Goal: Information Seeking & Learning: Find specific fact

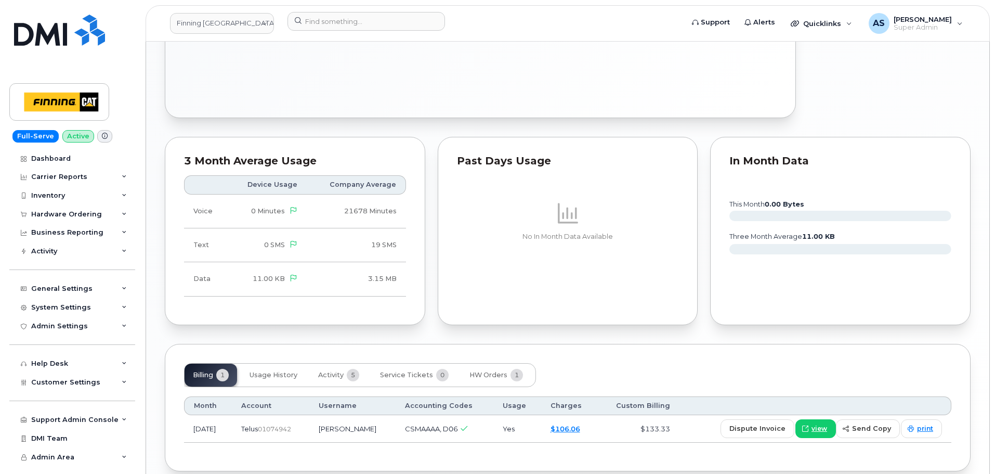
scroll to position [777, 0]
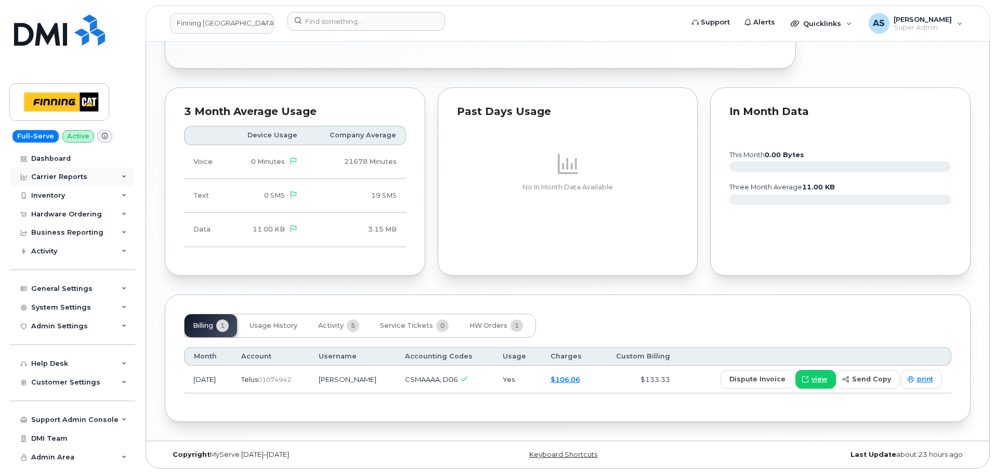
click at [115, 176] on div "Carrier Reports" at bounding box center [72, 176] width 126 height 19
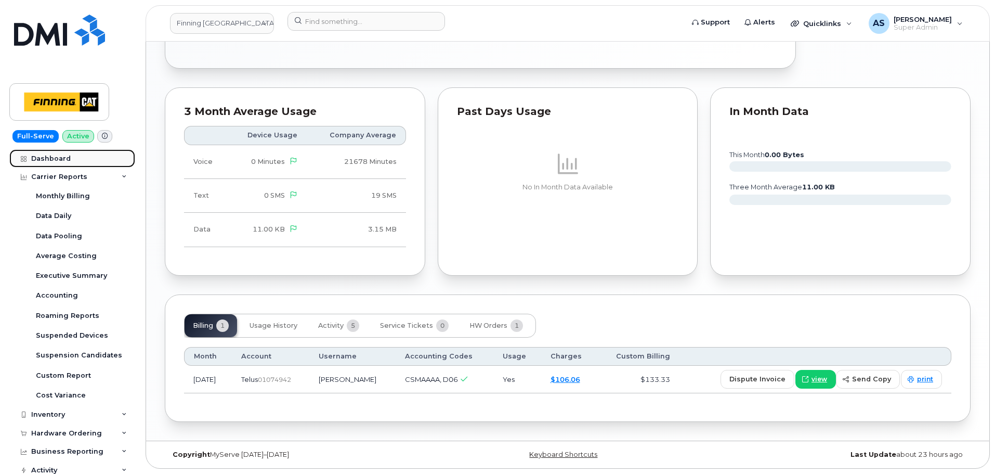
click at [55, 152] on link "Dashboard" at bounding box center [72, 158] width 126 height 19
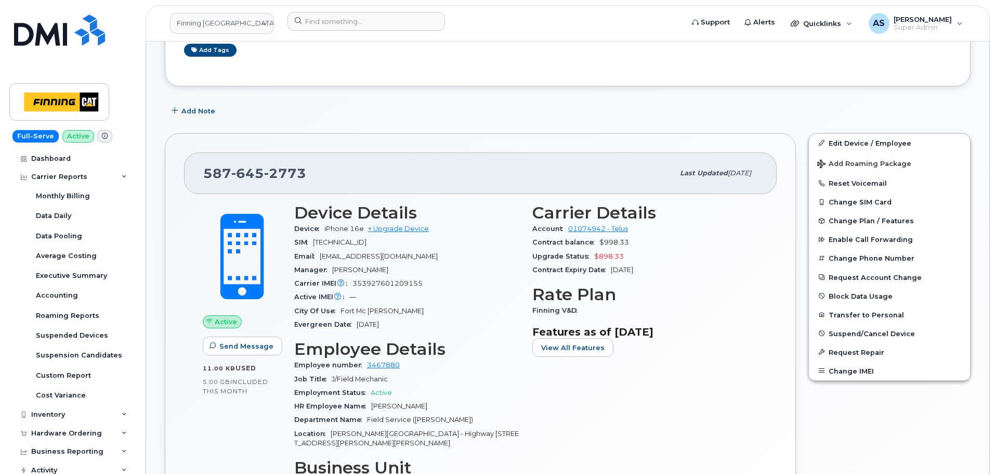
scroll to position [257, 0]
click at [822, 372] on icon "button" at bounding box center [822, 372] width 6 height 6
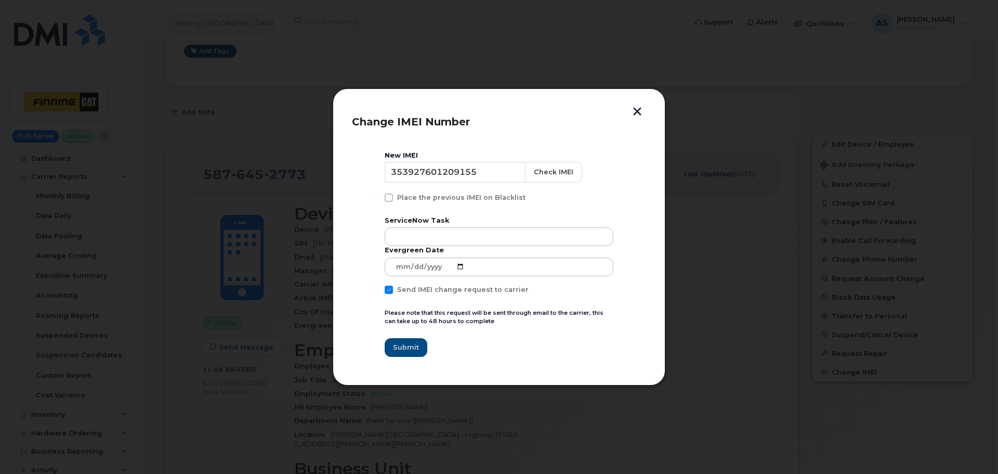
click at [640, 109] on button "button" at bounding box center [638, 112] width 16 height 11
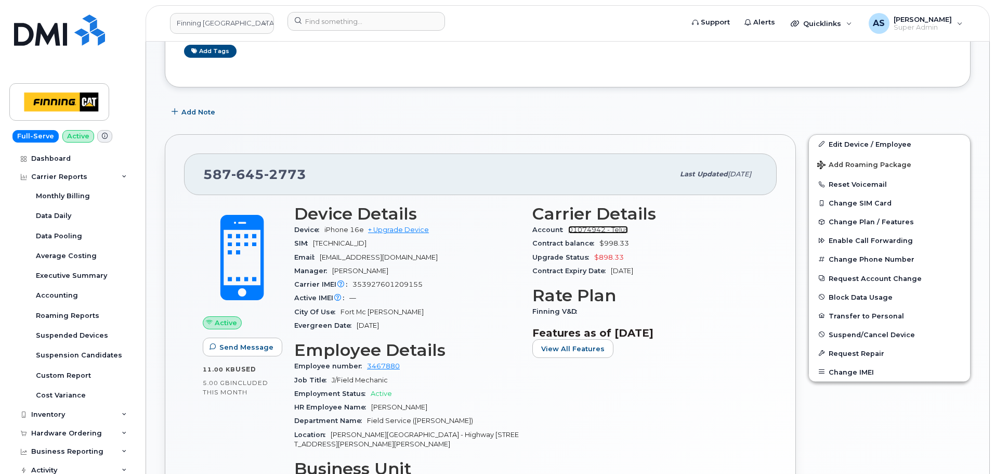
click at [579, 226] on link "01074942 - Telus" at bounding box center [598, 230] width 60 height 8
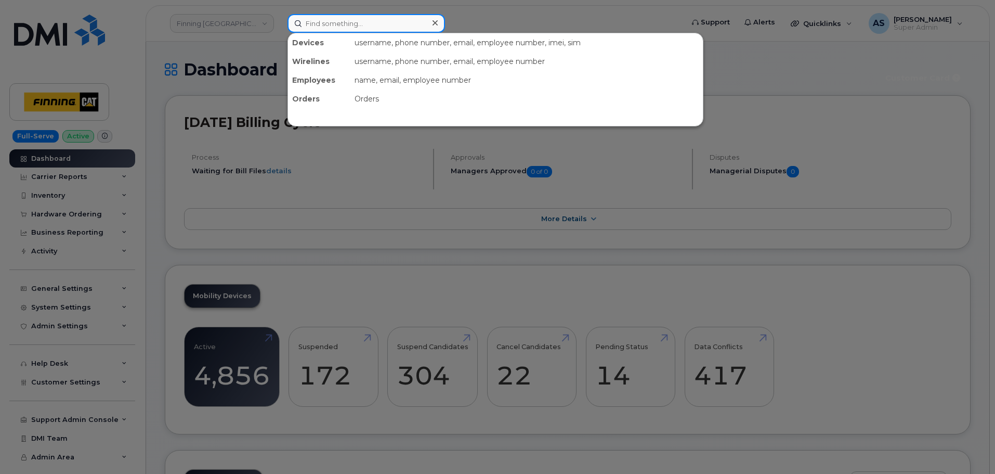
click at [330, 20] on input at bounding box center [367, 23] width 158 height 19
paste input "5876452773"
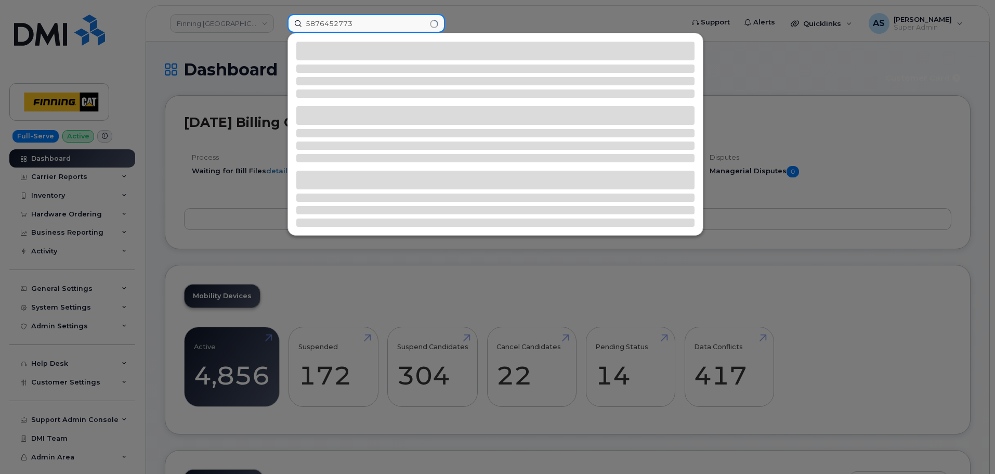
type input "5876452773"
click at [175, 72] on div at bounding box center [497, 237] width 995 height 474
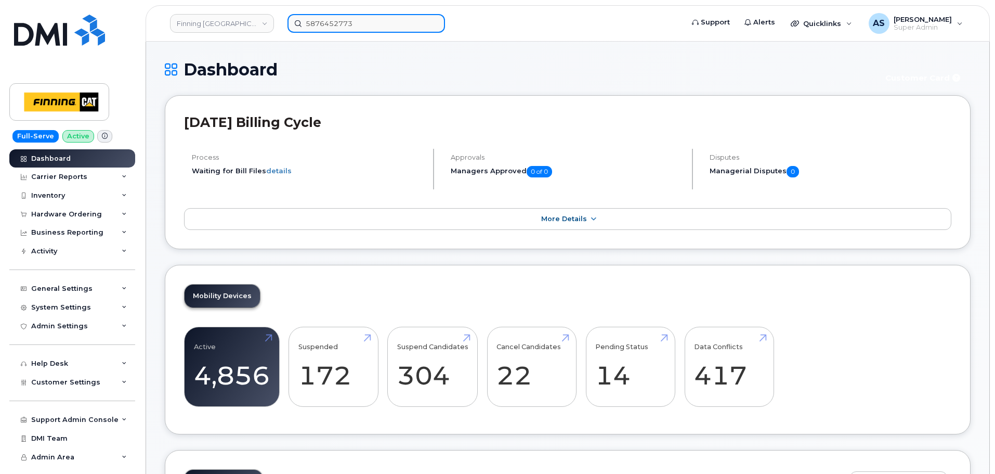
click at [375, 21] on input "5876452773" at bounding box center [367, 23] width 158 height 19
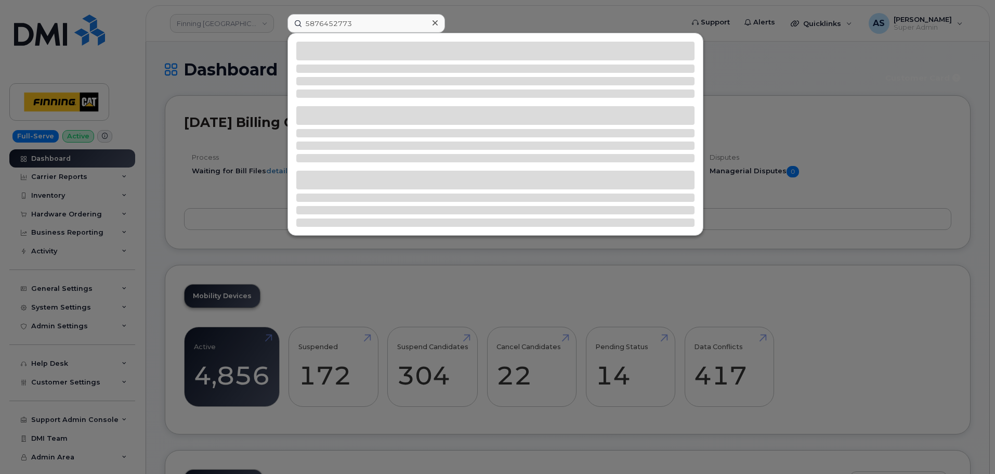
click at [196, 56] on div at bounding box center [497, 237] width 995 height 474
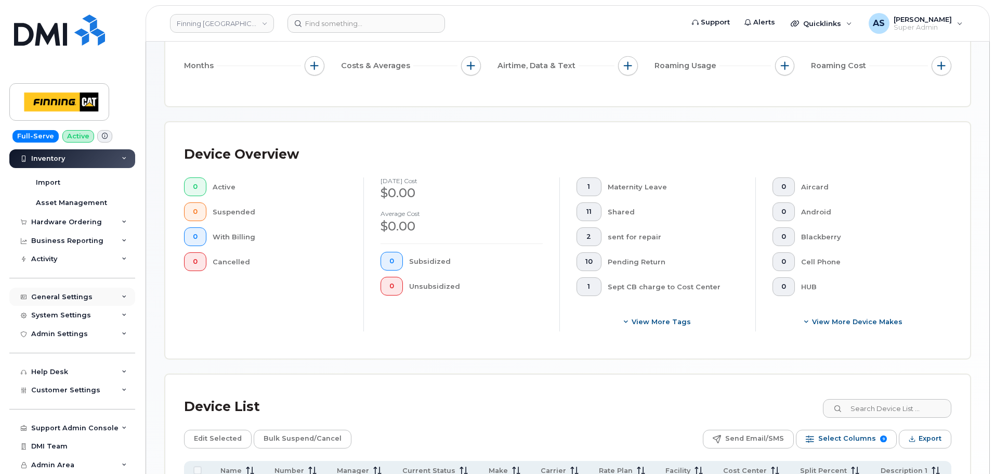
scroll to position [156, 0]
click at [87, 390] on span "Customer Settings" at bounding box center [65, 390] width 69 height 8
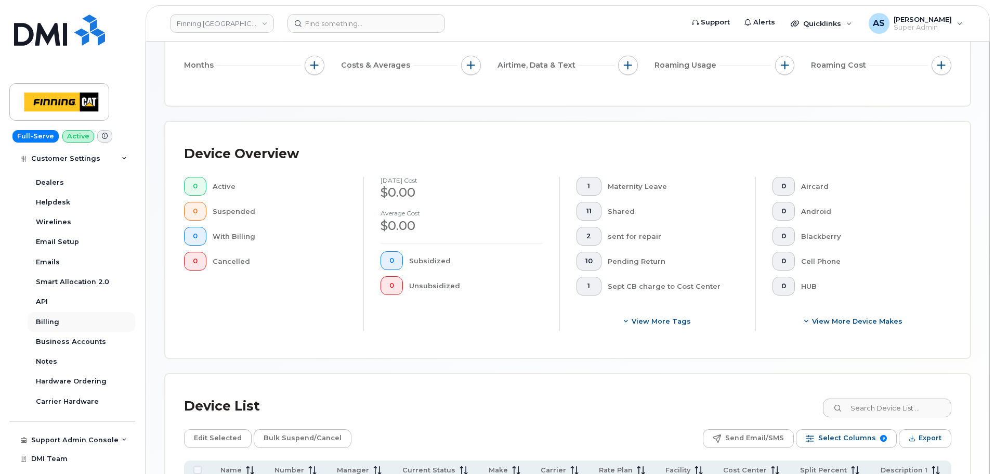
scroll to position [390, 0]
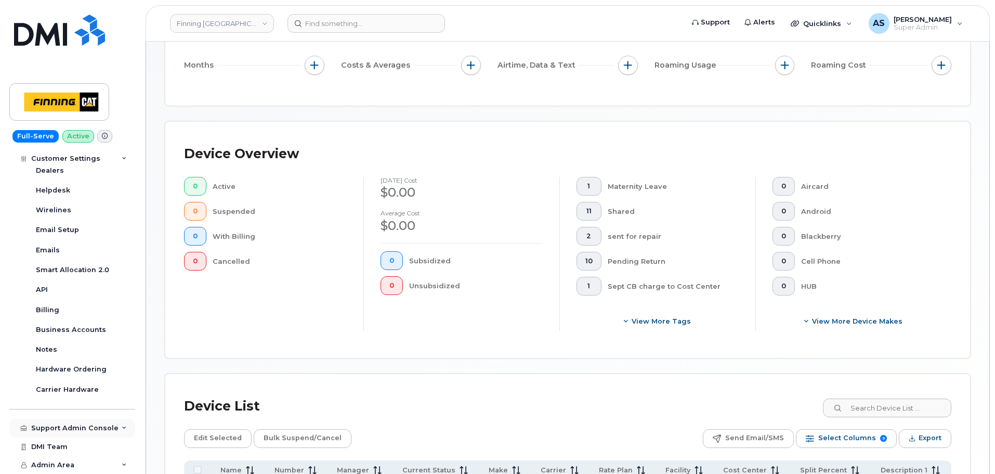
click at [95, 425] on div "Support Admin Console" at bounding box center [74, 428] width 87 height 8
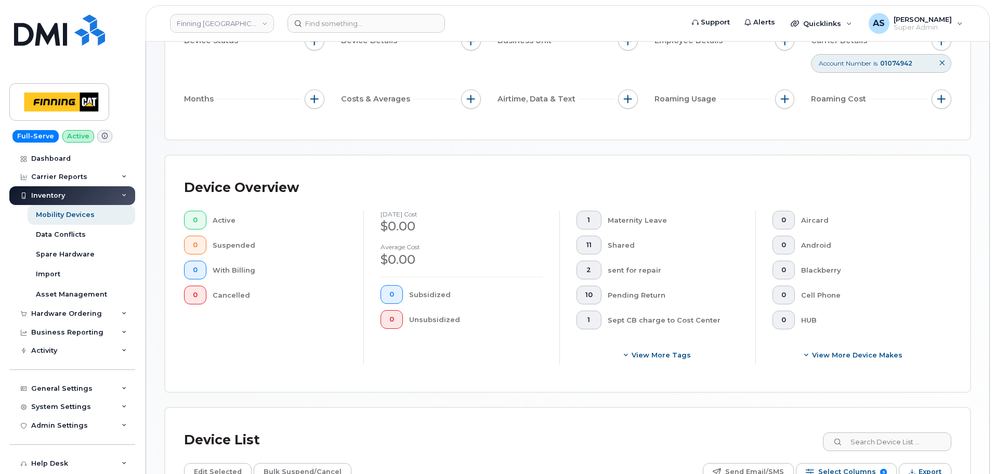
scroll to position [104, 0]
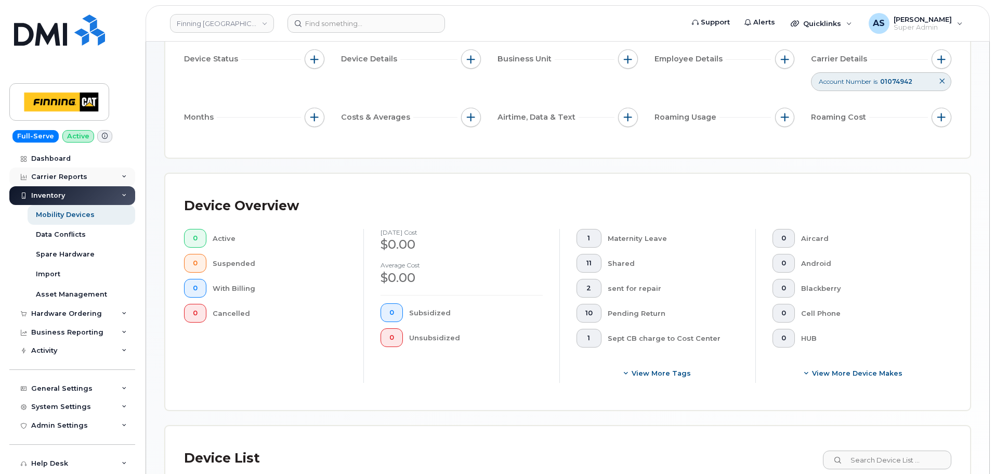
click at [104, 171] on div "Carrier Reports" at bounding box center [72, 176] width 126 height 19
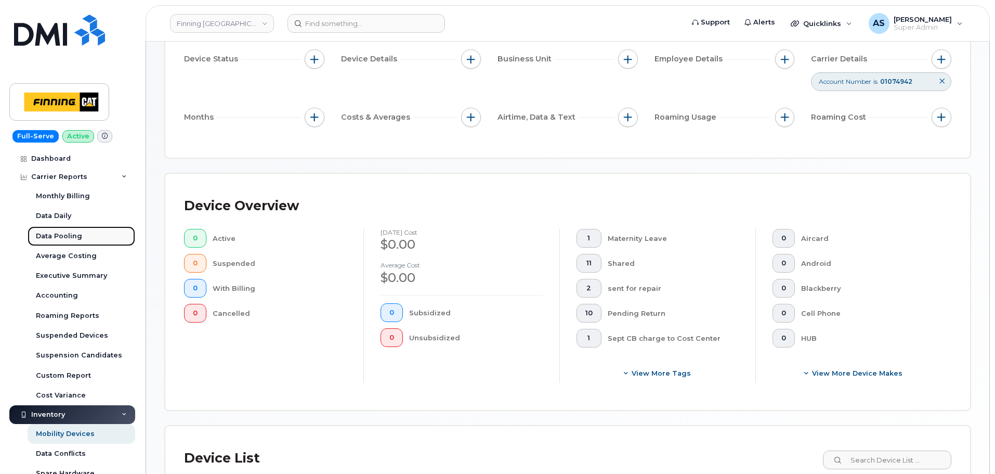
click at [93, 239] on link "Data Pooling" at bounding box center [82, 236] width 108 height 20
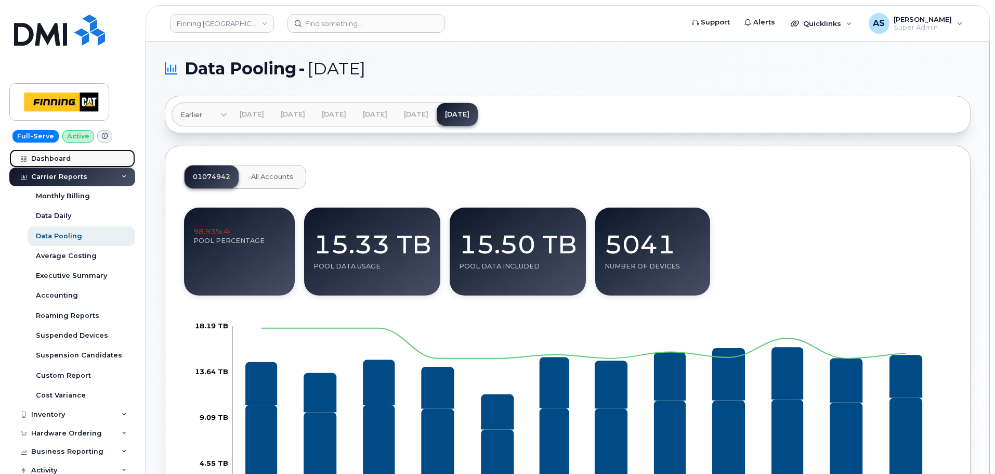
click at [89, 161] on link "Dashboard" at bounding box center [72, 158] width 126 height 19
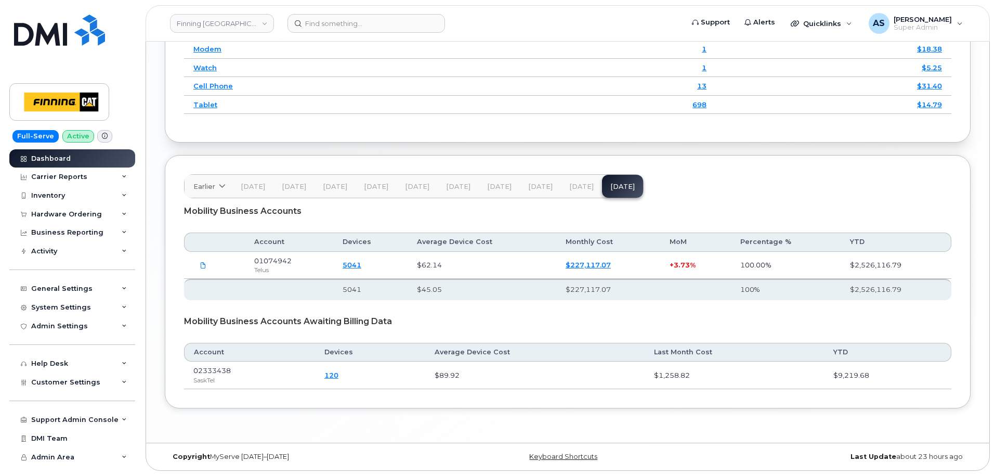
scroll to position [1466, 0]
click at [64, 177] on div "Carrier Reports" at bounding box center [59, 177] width 56 height 8
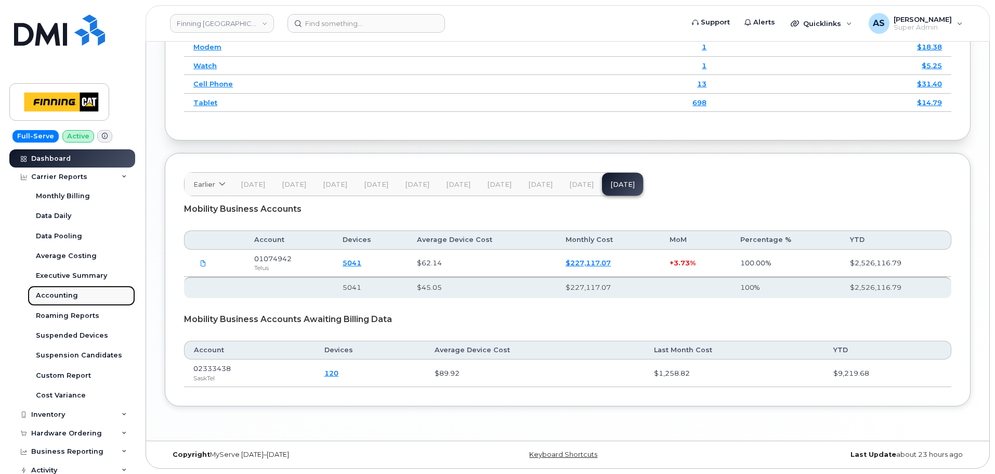
click at [75, 298] on div "Accounting" at bounding box center [57, 295] width 42 height 9
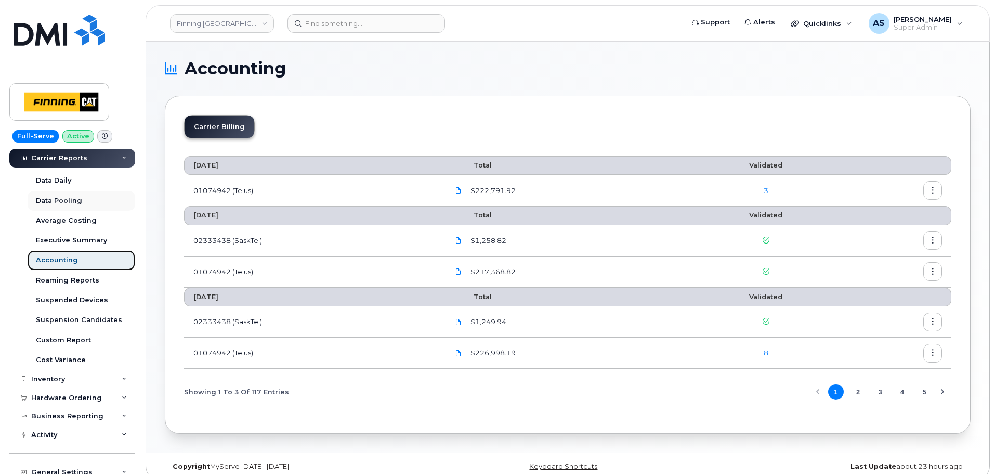
scroll to position [52, 0]
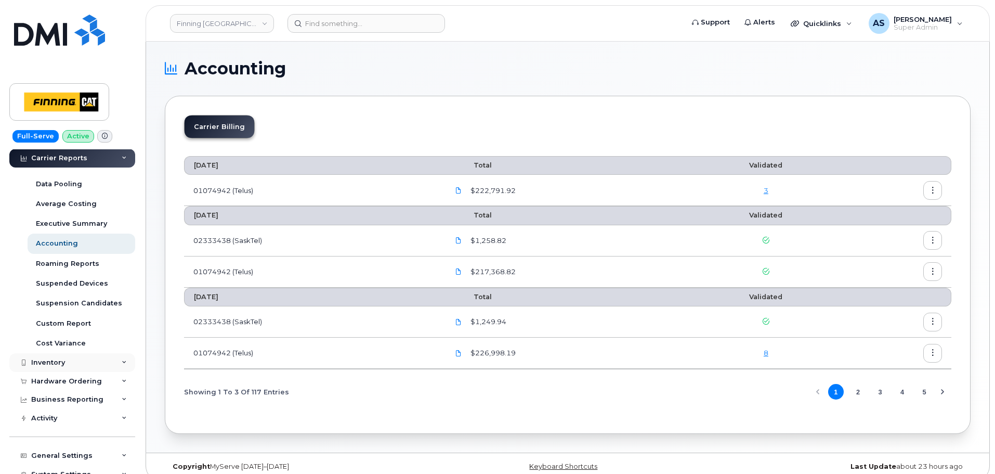
click at [73, 362] on div "Inventory" at bounding box center [72, 362] width 126 height 19
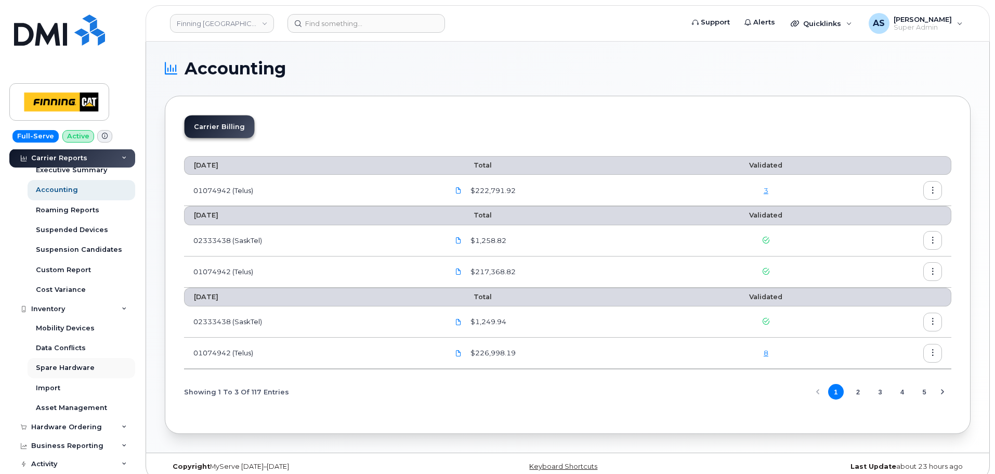
scroll to position [208, 0]
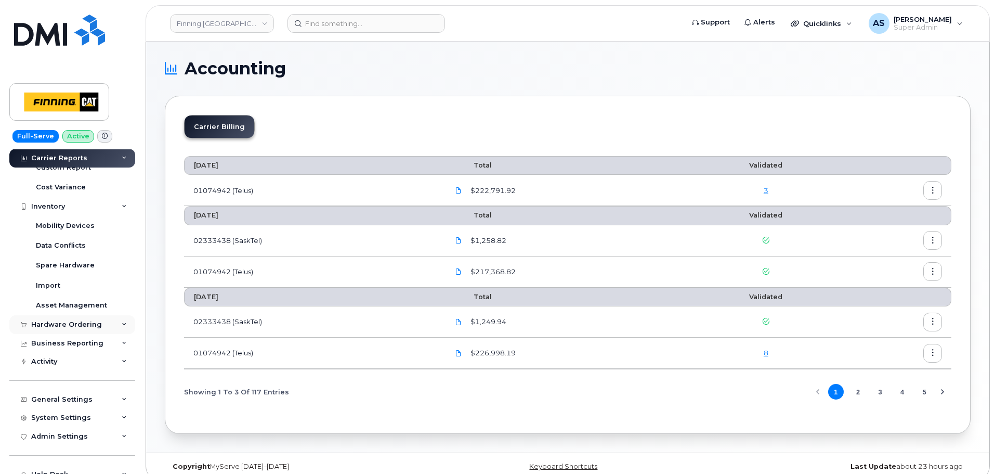
click at [80, 319] on div "Hardware Ordering" at bounding box center [72, 324] width 126 height 19
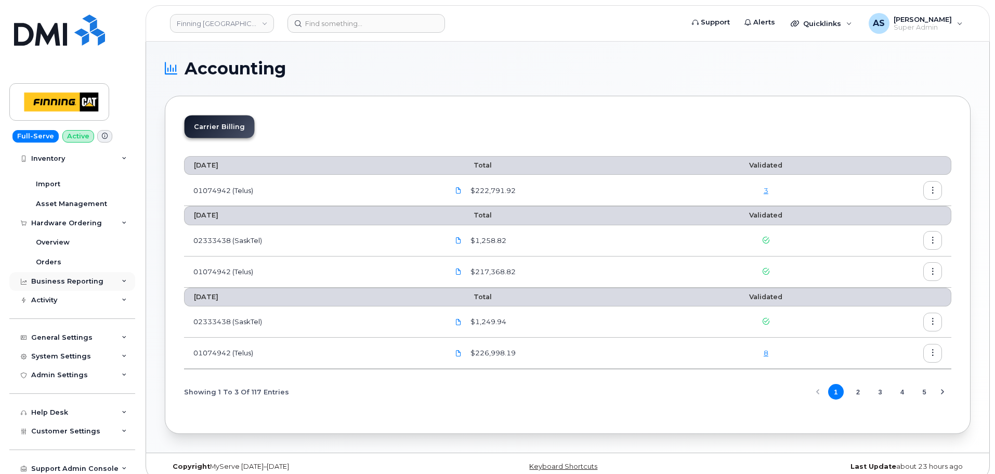
scroll to position [312, 0]
click at [61, 277] on div "Business Reporting" at bounding box center [67, 279] width 72 height 8
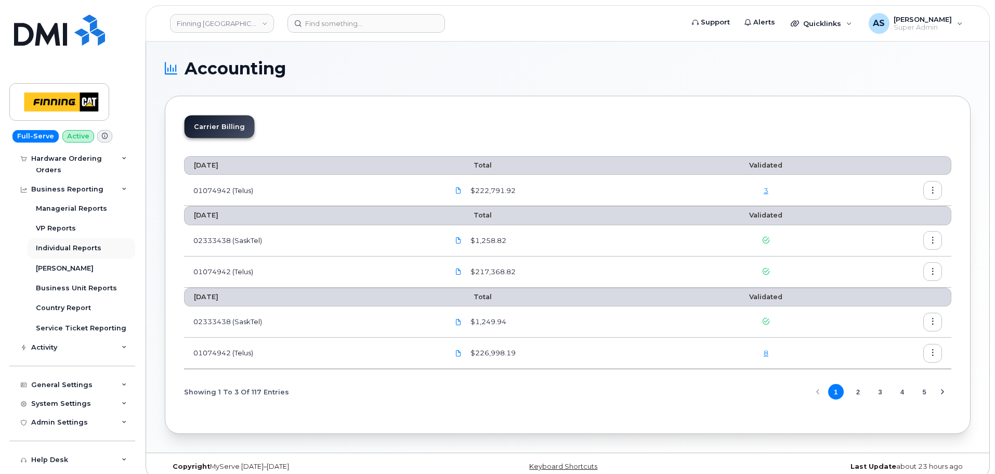
scroll to position [416, 0]
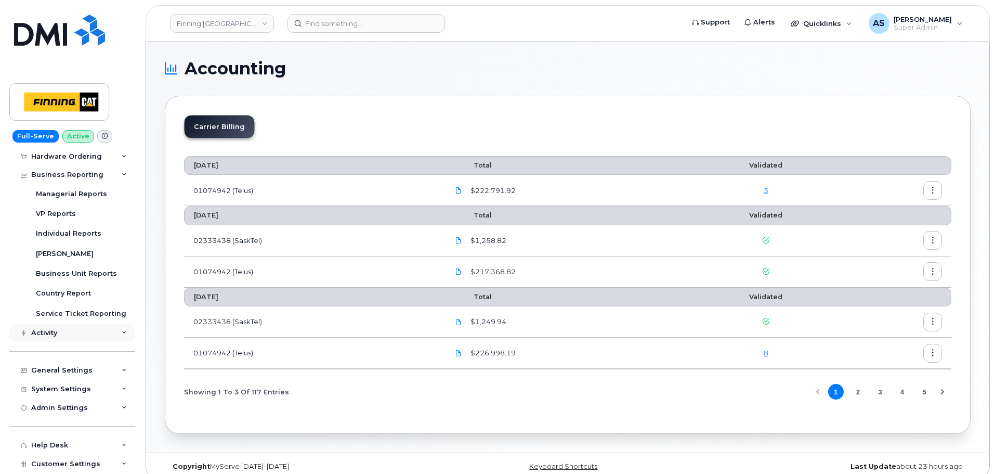
click at [85, 331] on div "Activity" at bounding box center [72, 332] width 126 height 19
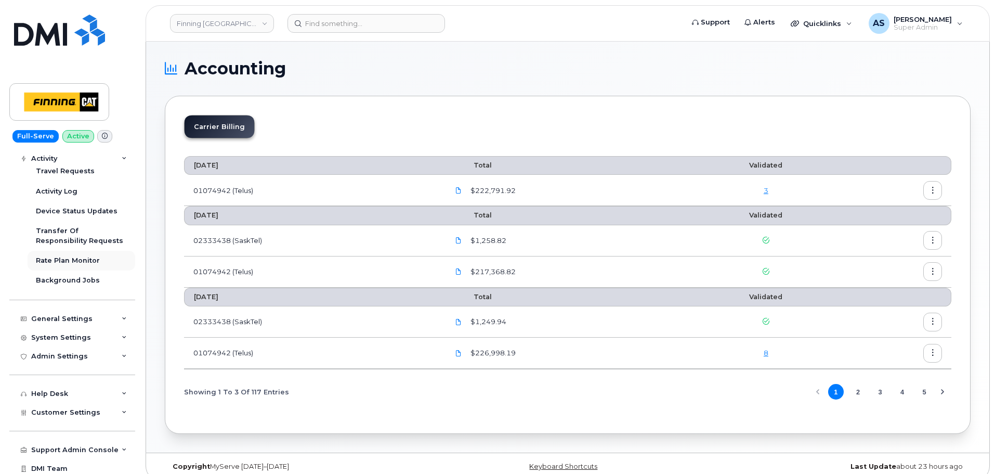
scroll to position [618, 0]
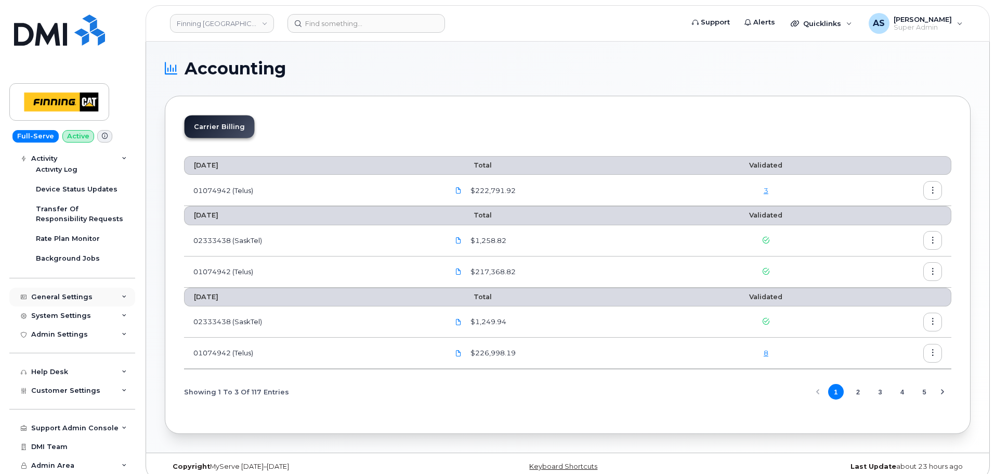
click at [89, 298] on div "General Settings" at bounding box center [72, 297] width 126 height 19
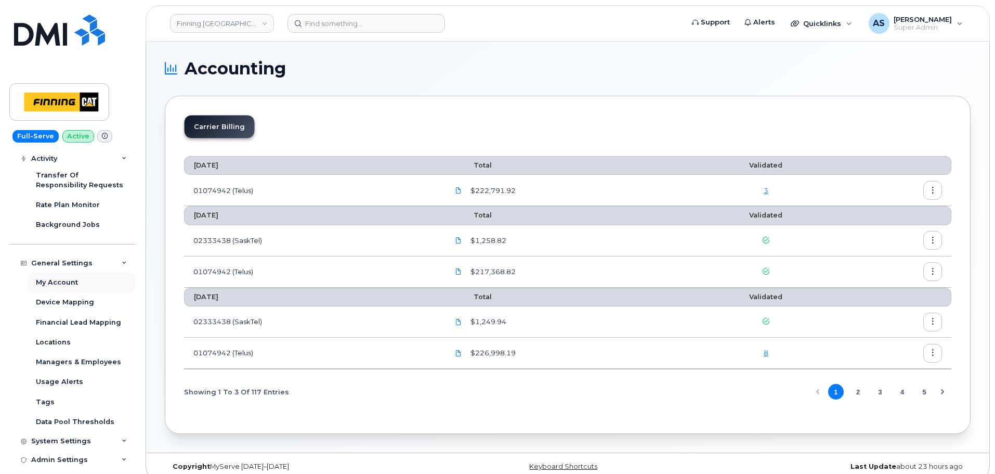
scroll to position [670, 0]
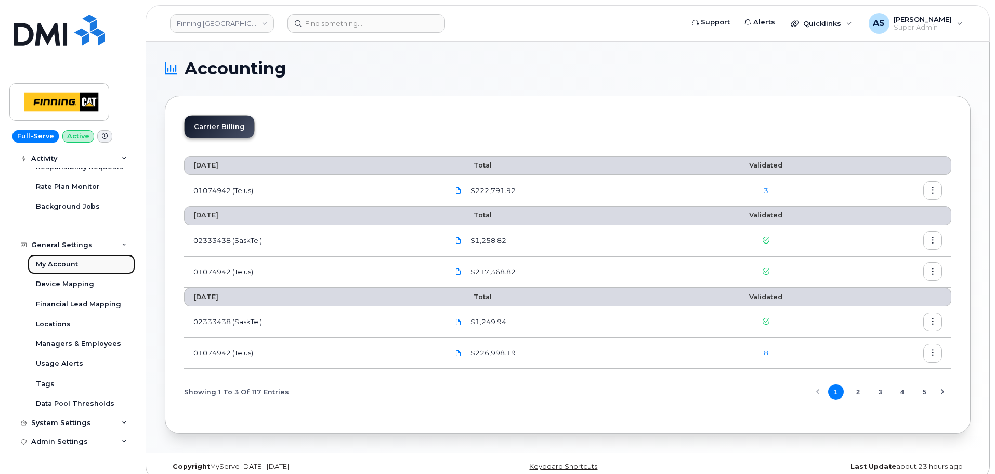
click at [89, 269] on link "My Account" at bounding box center [82, 264] width 108 height 20
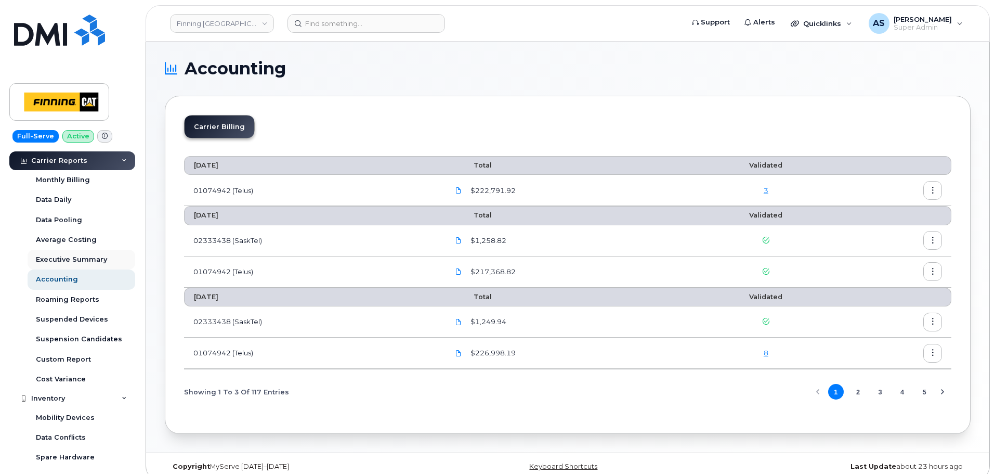
scroll to position [0, 0]
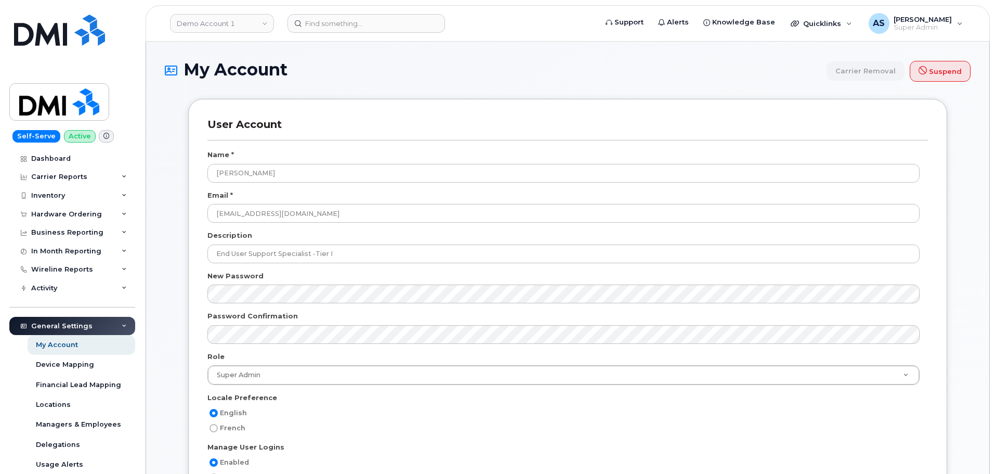
select select
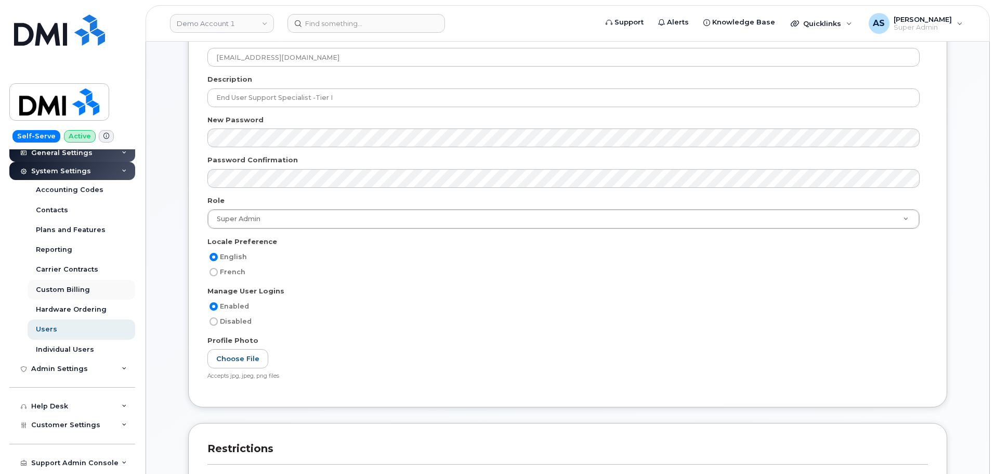
scroll to position [335, 0]
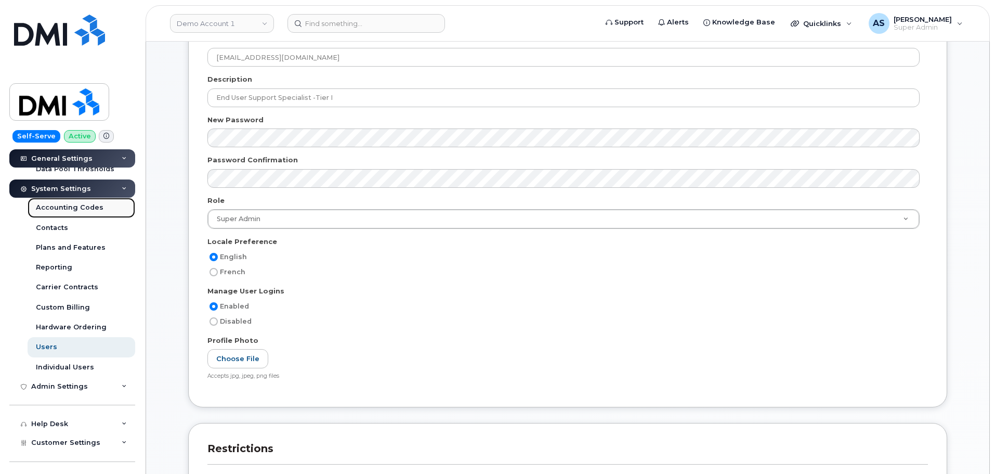
click at [84, 209] on div "Accounting Codes" at bounding box center [70, 207] width 68 height 9
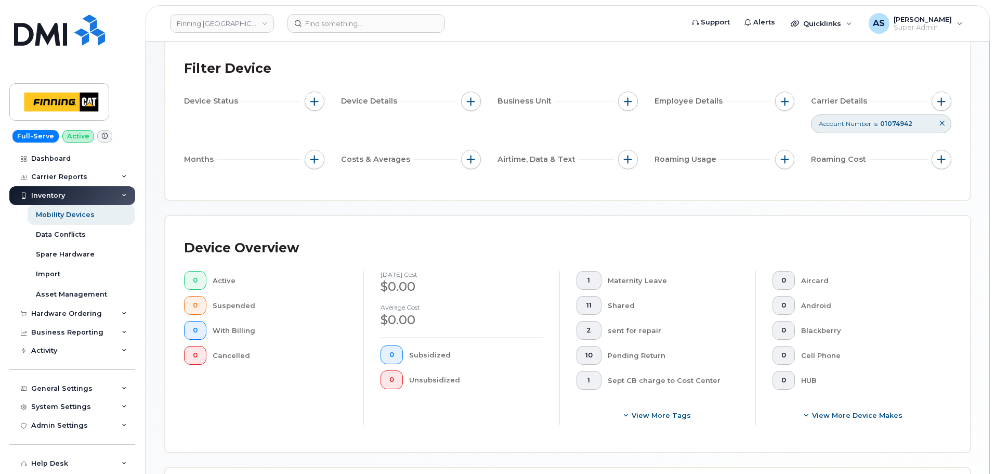
scroll to position [52, 0]
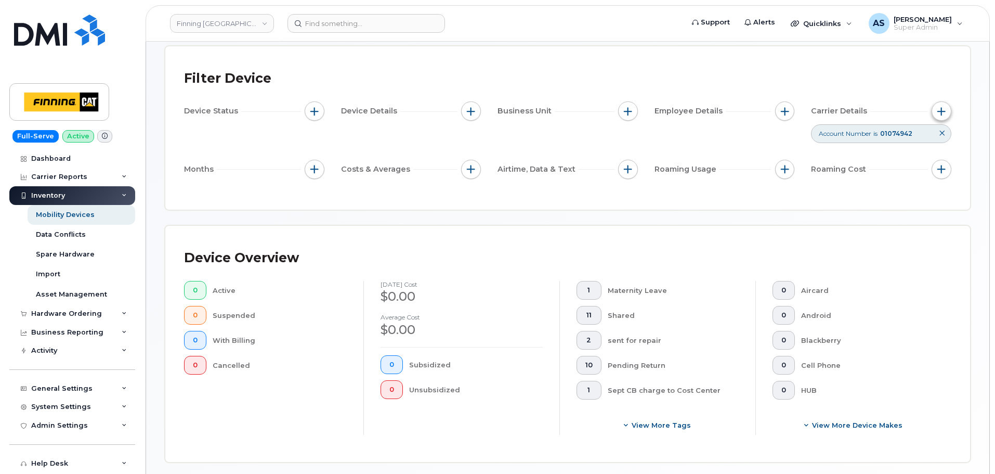
click at [945, 116] on button "button" at bounding box center [942, 111] width 20 height 20
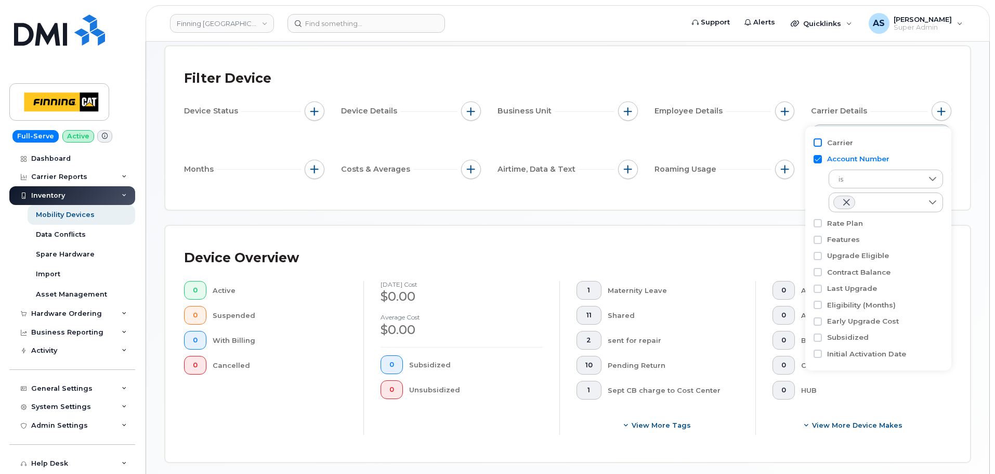
click at [819, 142] on input "Carrier" at bounding box center [818, 142] width 8 height 8
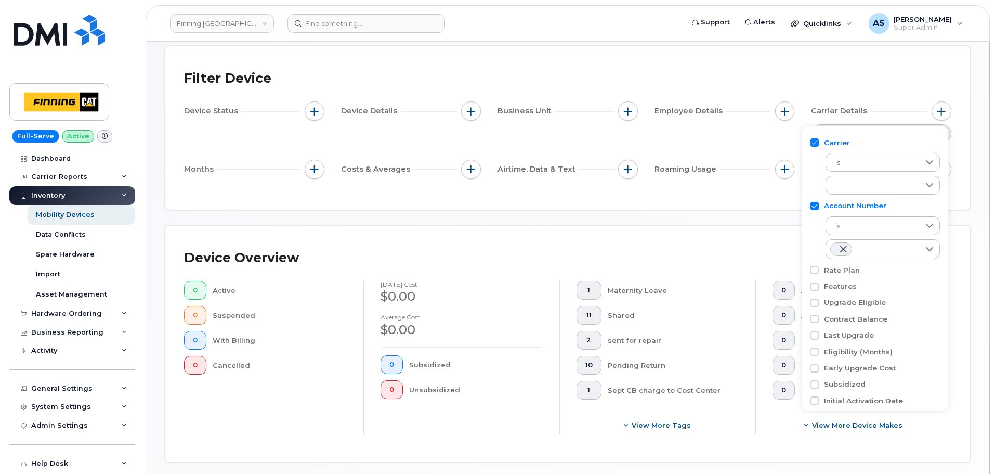
click at [817, 142] on input "Carrier" at bounding box center [815, 142] width 8 height 8
checkbox input "false"
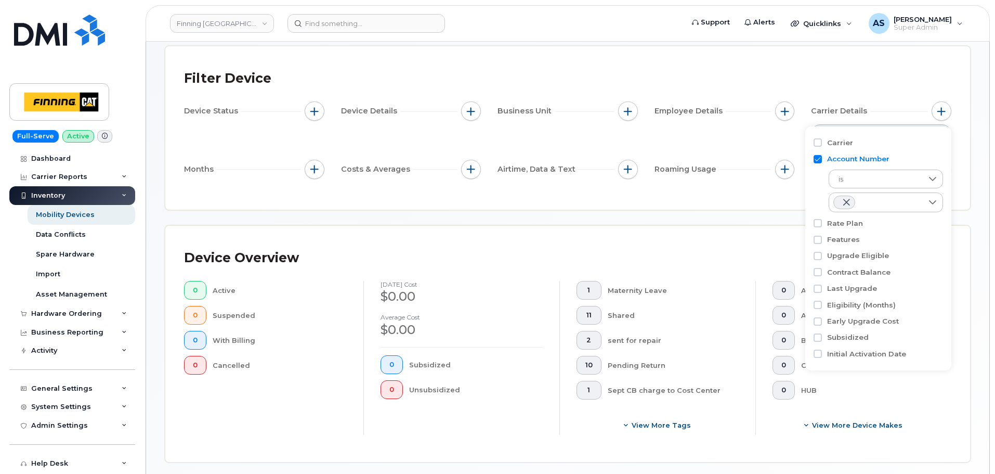
click at [729, 202] on div "Filter Device Device Status Device Details Business Unit Employee Details Carri…" at bounding box center [567, 127] width 805 height 163
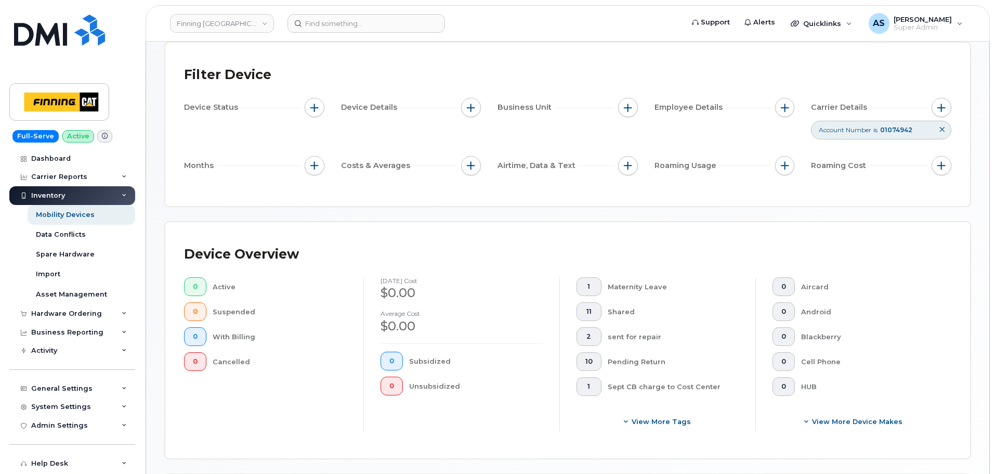
scroll to position [0, 0]
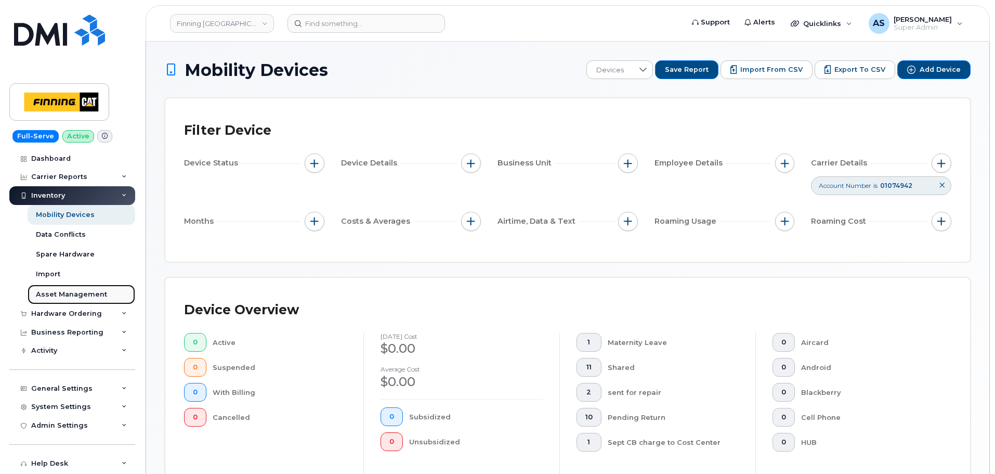
click at [88, 294] on div "Asset Management" at bounding box center [71, 294] width 71 height 9
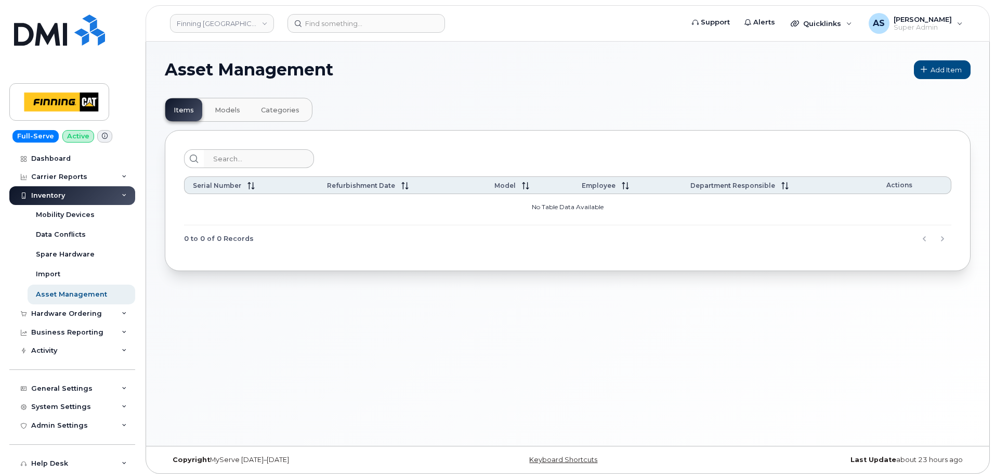
click at [225, 112] on span "Models" at bounding box center [227, 110] width 25 height 8
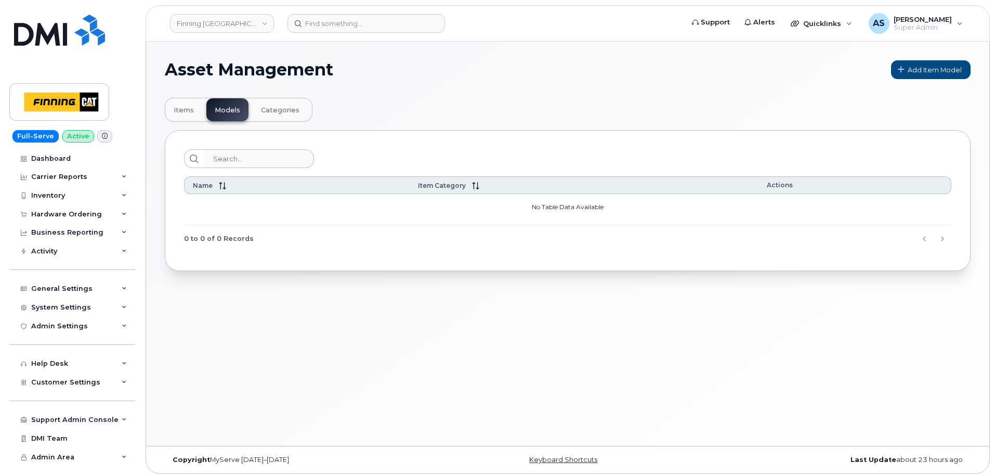
click at [274, 106] on span "Categories" at bounding box center [280, 110] width 38 height 8
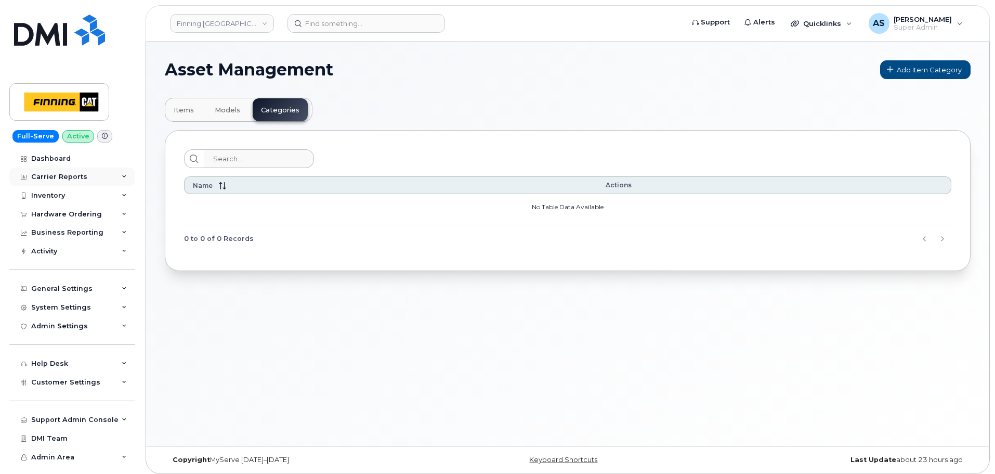
click at [60, 175] on div "Carrier Reports" at bounding box center [59, 177] width 56 height 8
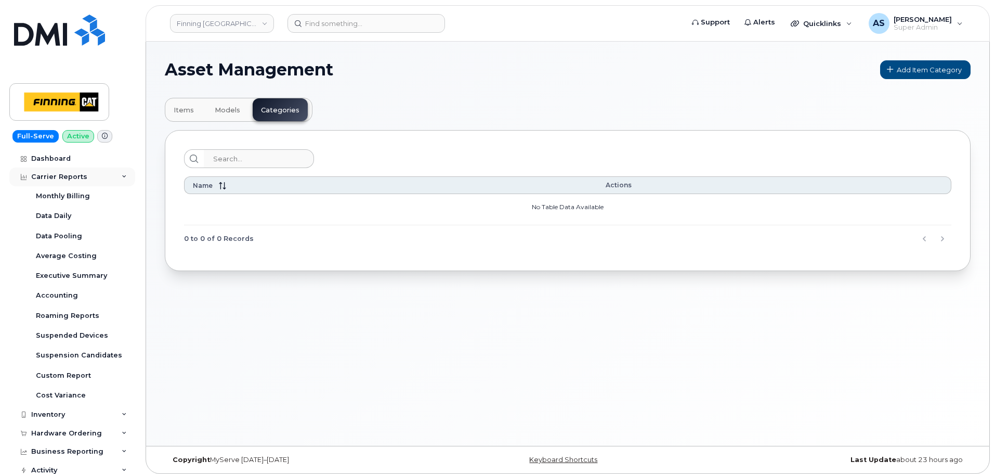
click at [59, 175] on div "Carrier Reports" at bounding box center [59, 177] width 56 height 8
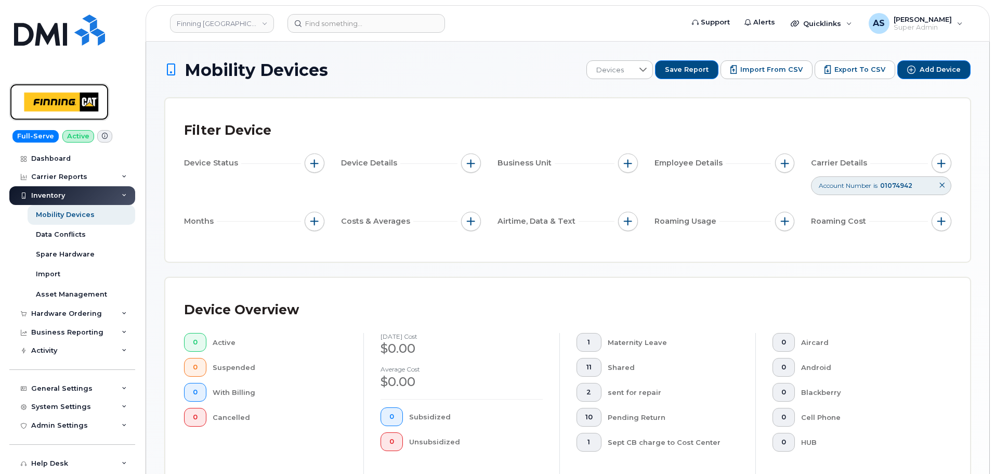
click at [78, 104] on img at bounding box center [59, 102] width 80 height 30
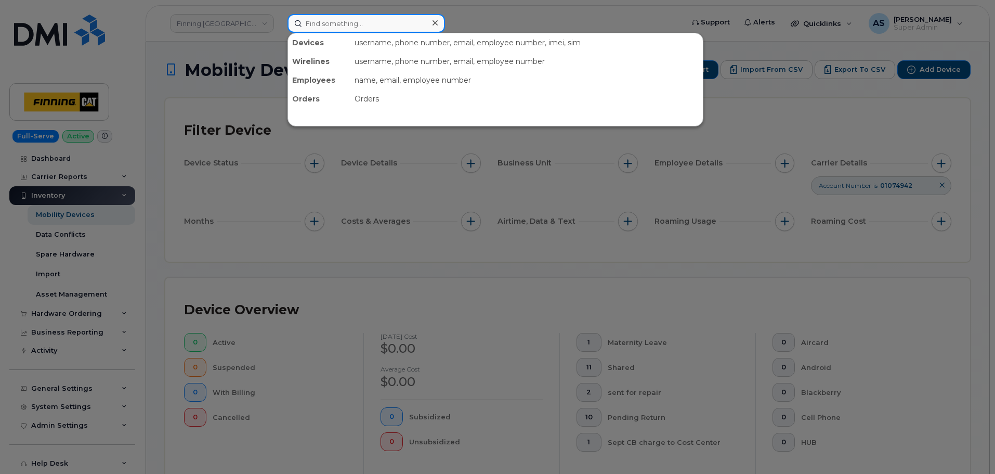
click at [338, 23] on input at bounding box center [367, 23] width 158 height 19
paste input "5876452773"
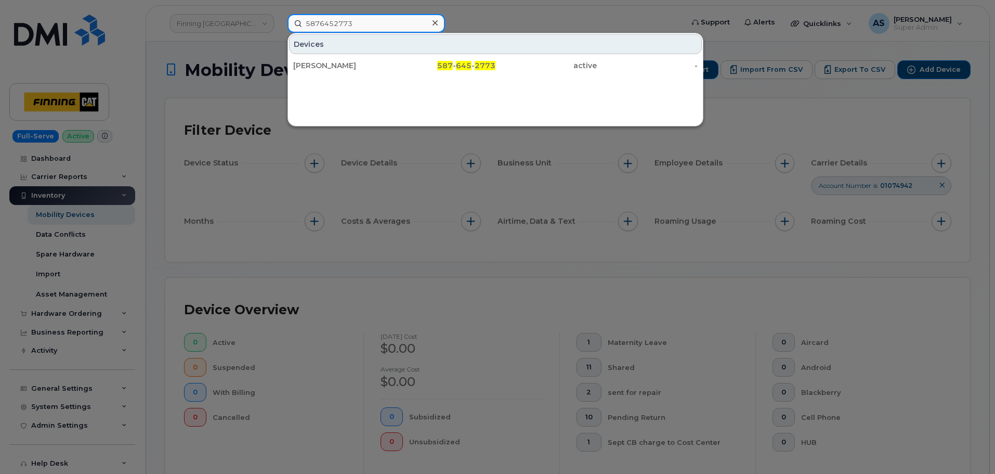
type input "5876452773"
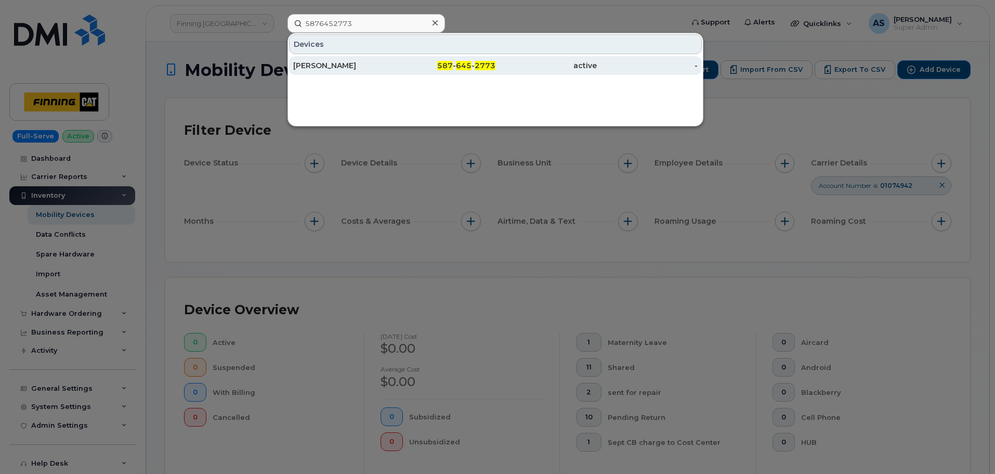
click at [314, 68] on div "[PERSON_NAME]" at bounding box center [343, 65] width 101 height 10
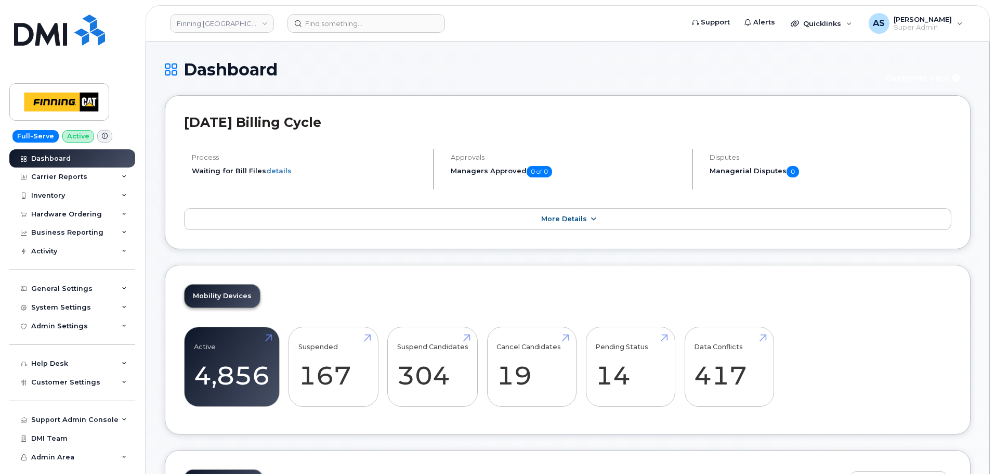
click at [566, 215] on span "More Details" at bounding box center [564, 219] width 46 height 8
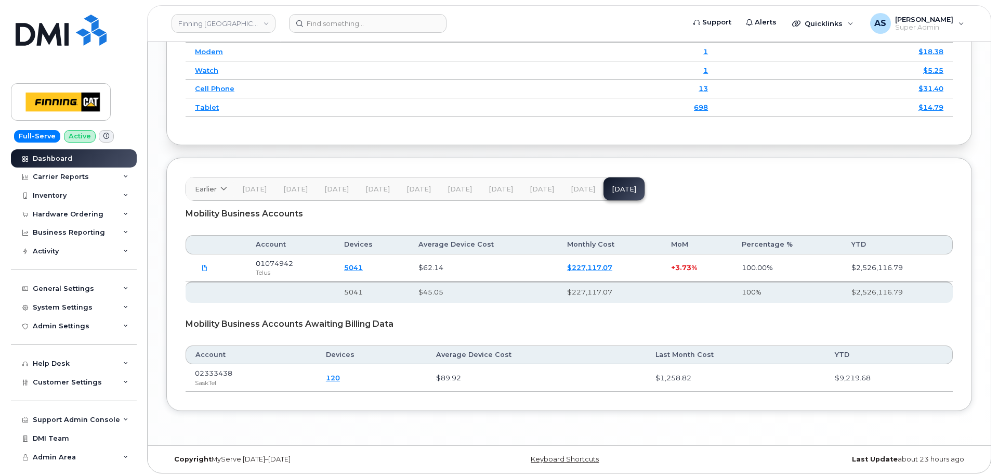
scroll to position [1555, 0]
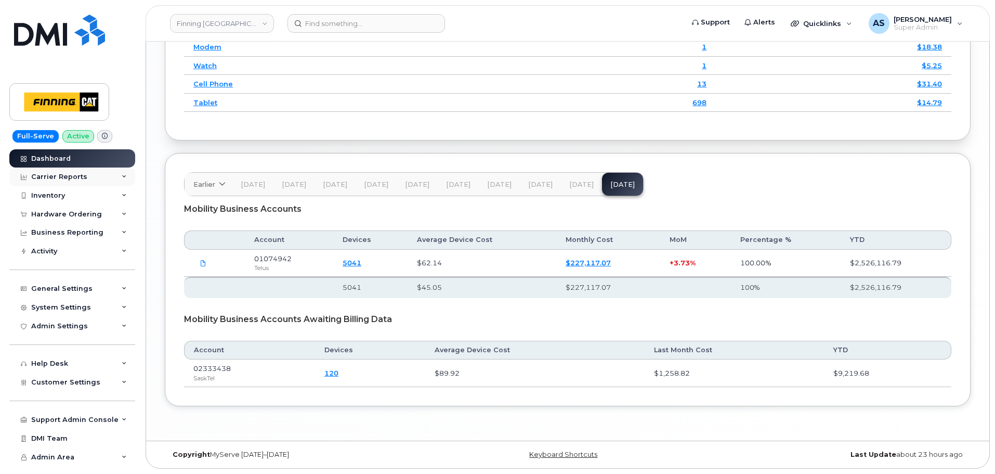
click at [73, 176] on div "Carrier Reports" at bounding box center [59, 177] width 56 height 8
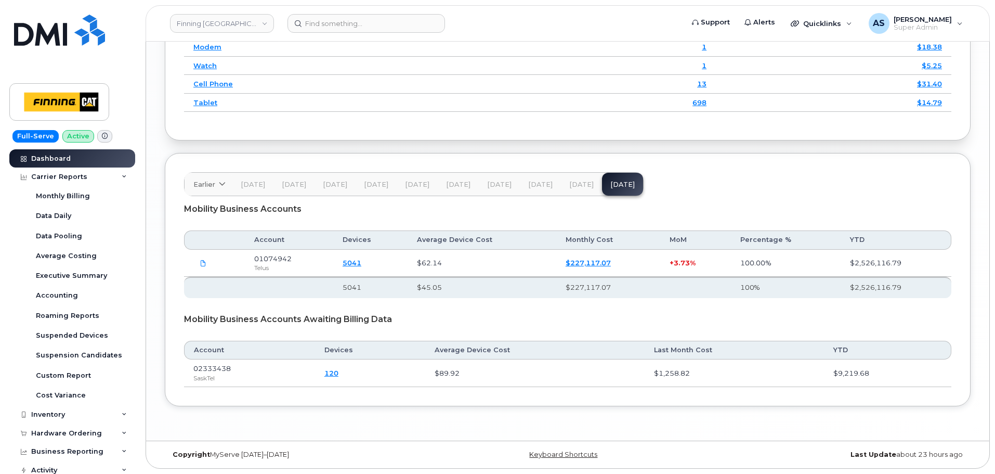
click at [102, 136] on icon at bounding box center [105, 136] width 6 height 6
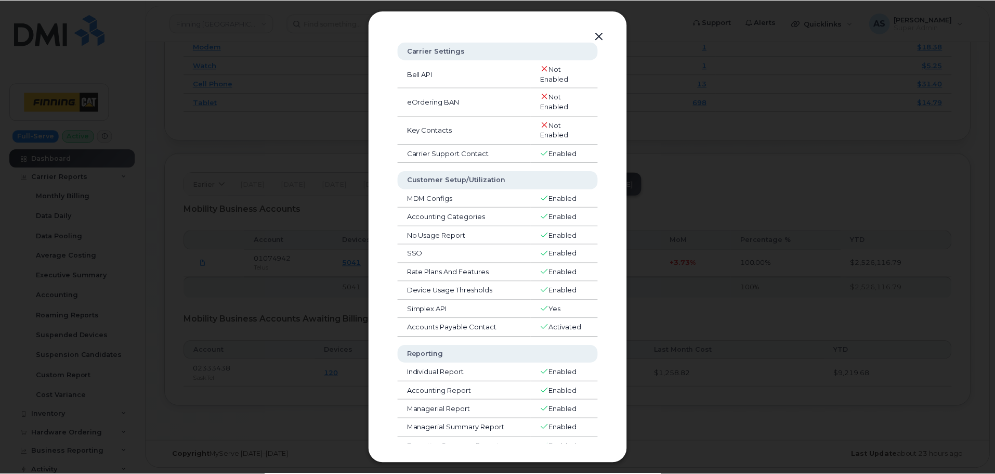
scroll to position [0, 0]
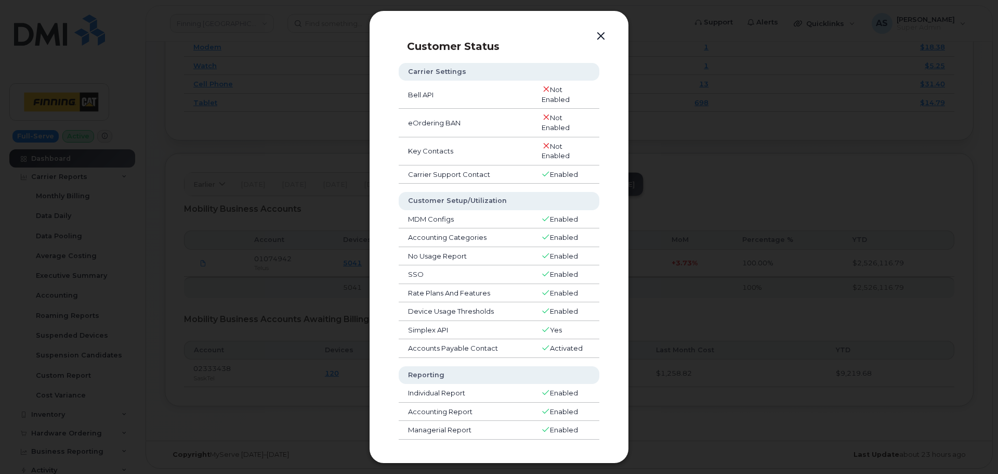
click at [596, 35] on button "button" at bounding box center [601, 36] width 16 height 15
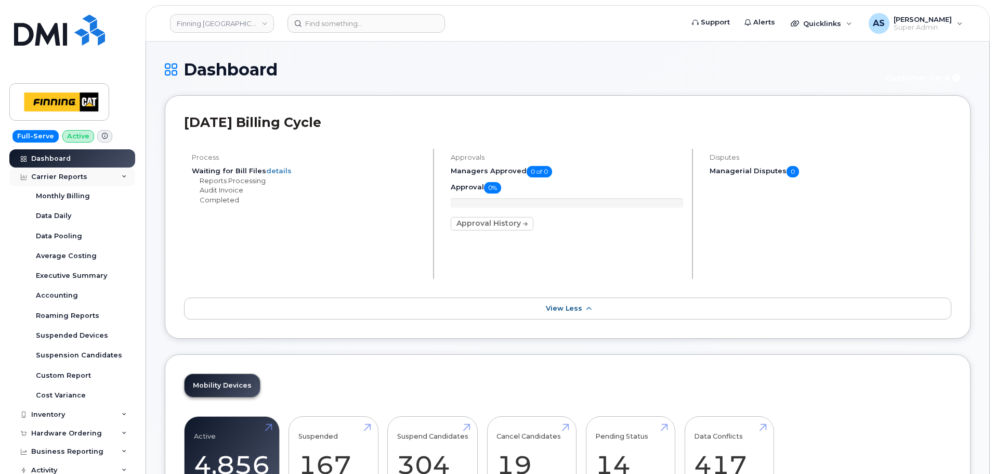
click at [73, 177] on div "Carrier Reports" at bounding box center [59, 177] width 56 height 8
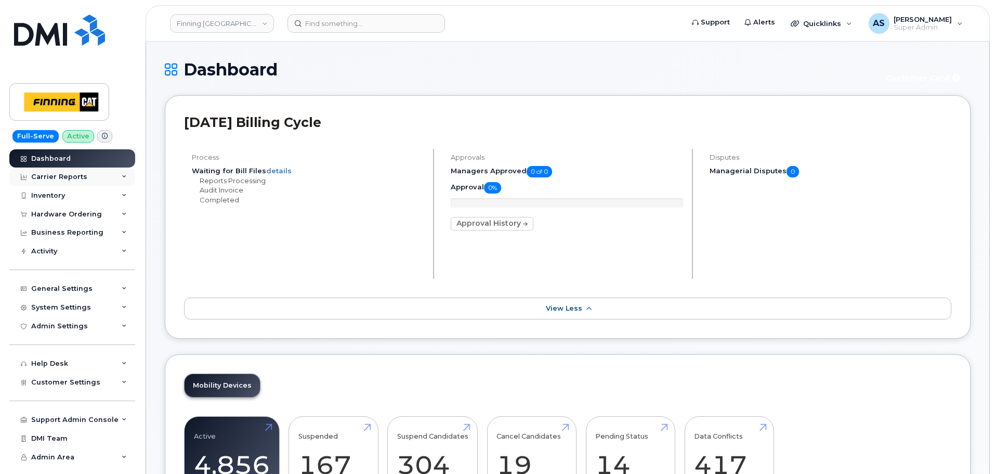
click at [73, 177] on div "Carrier Reports" at bounding box center [59, 177] width 56 height 8
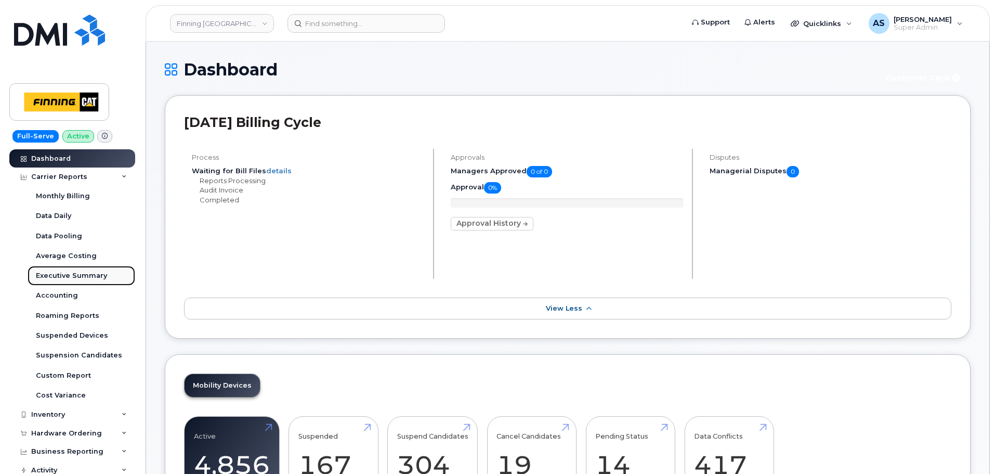
click at [103, 272] on div "Executive Summary" at bounding box center [71, 275] width 71 height 9
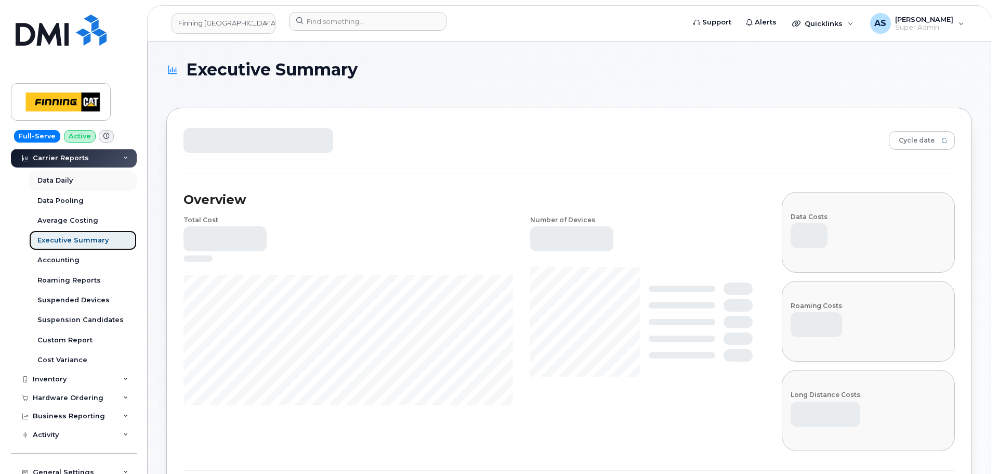
scroll to position [52, 0]
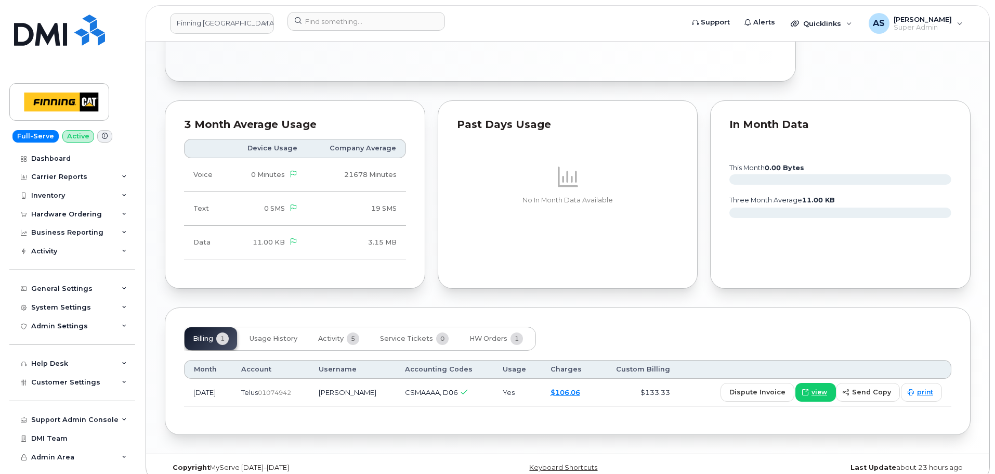
scroll to position [777, 0]
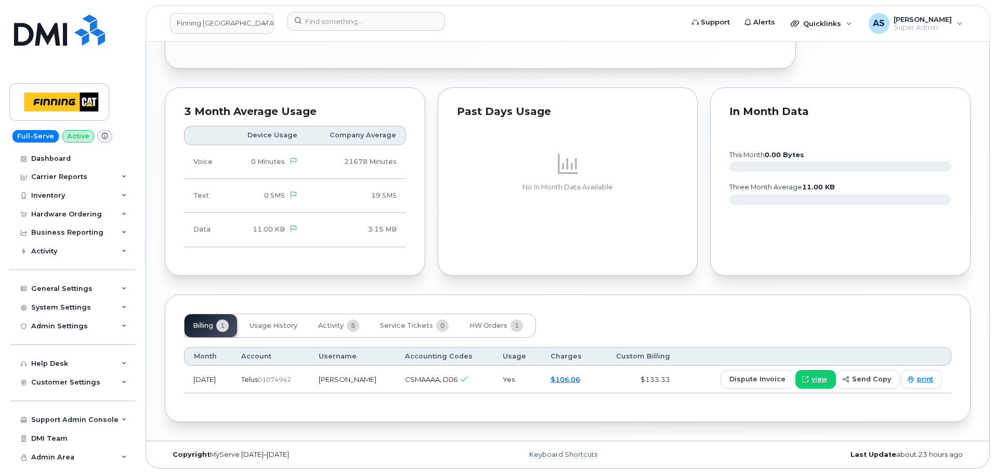
click at [552, 452] on link "Keyboard Shortcuts" at bounding box center [563, 454] width 68 height 8
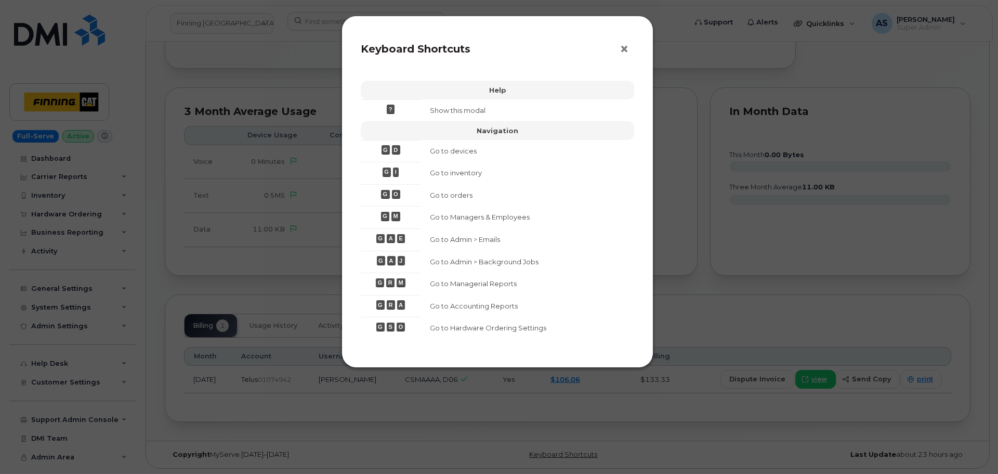
drag, startPoint x: 627, startPoint y: 51, endPoint x: 621, endPoint y: 50, distance: 5.9
click at [626, 51] on span "×" at bounding box center [624, 49] width 9 height 19
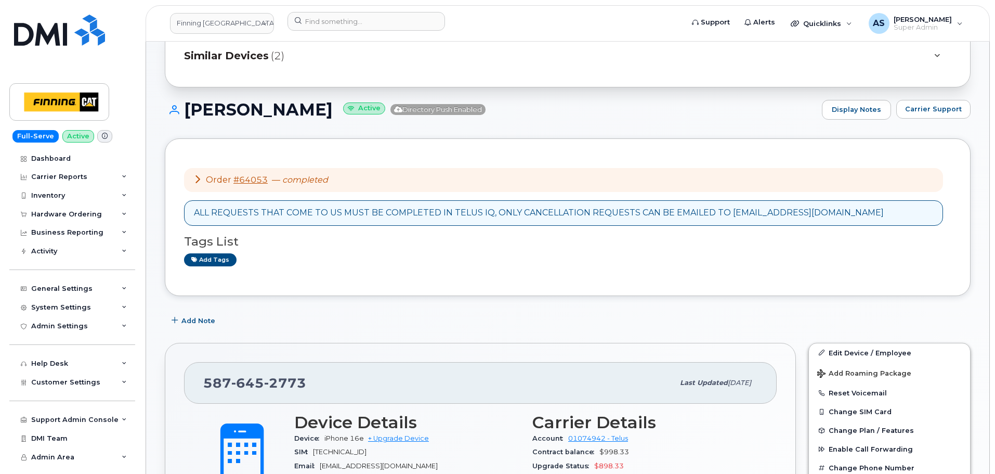
scroll to position [0, 0]
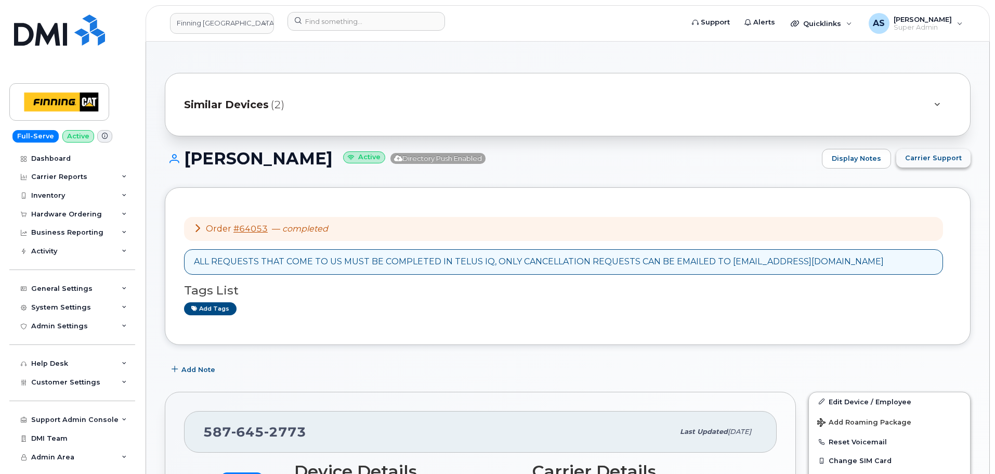
click at [951, 163] on button "Carrier Support" at bounding box center [933, 158] width 74 height 19
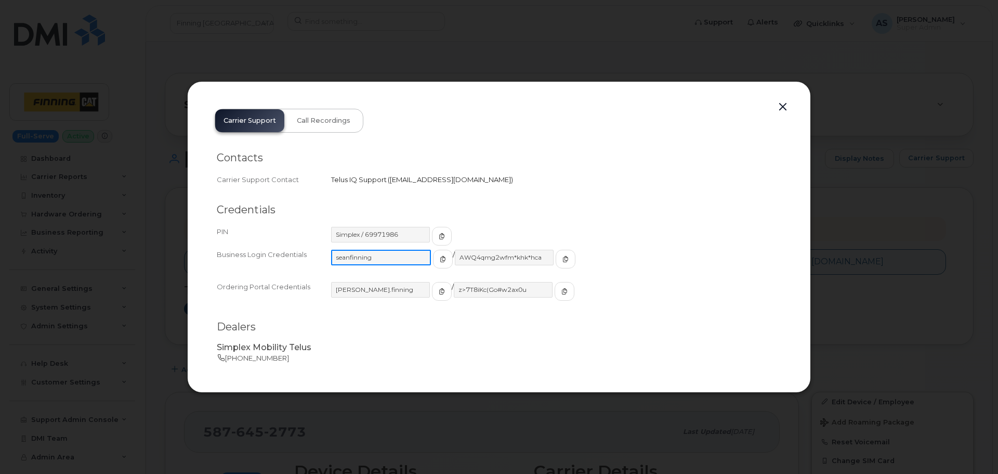
click at [363, 254] on input "seanfinning" at bounding box center [381, 258] width 100 height 16
click at [555, 257] on button "button" at bounding box center [565, 259] width 20 height 19
click at [437, 291] on span "button" at bounding box center [441, 291] width 9 height 9
click at [555, 293] on button "button" at bounding box center [565, 291] width 20 height 19
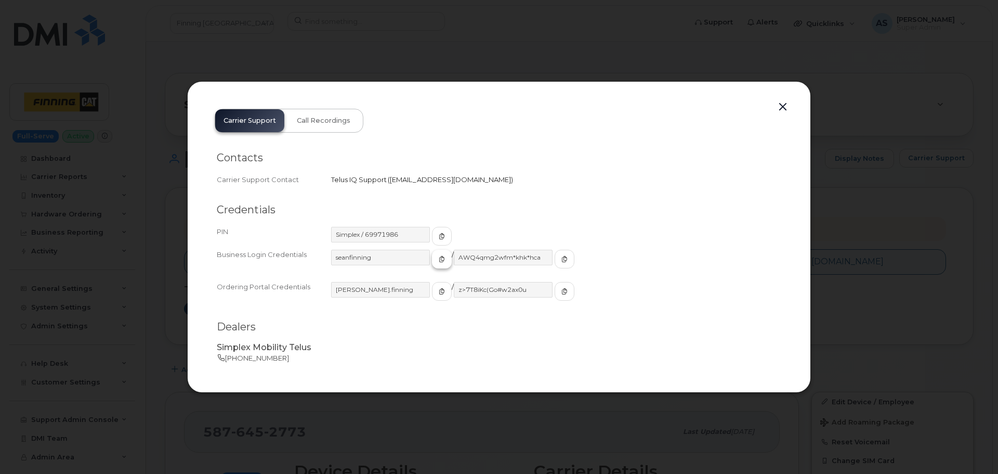
click at [437, 260] on span "button" at bounding box center [441, 258] width 9 height 9
click at [560, 254] on span "button" at bounding box center [564, 258] width 9 height 9
click at [779, 110] on button "button" at bounding box center [783, 107] width 16 height 15
